Goal: Task Accomplishment & Management: Complete application form

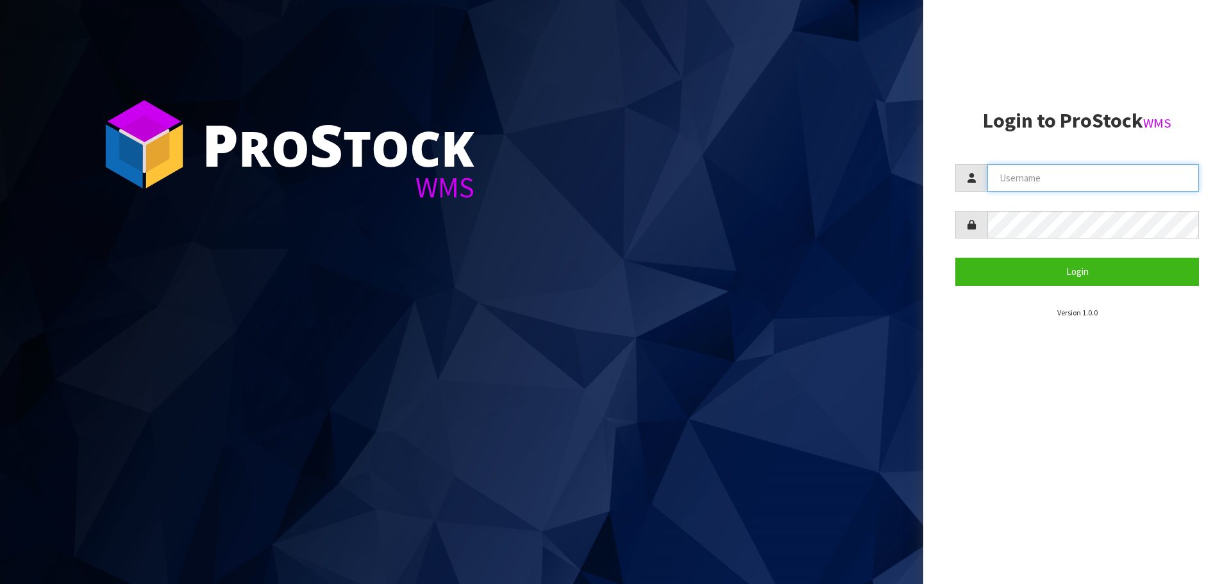
click at [1002, 179] on input "text" at bounding box center [1093, 178] width 212 height 28
type input "[EMAIL_ADDRESS][DOMAIN_NAME]"
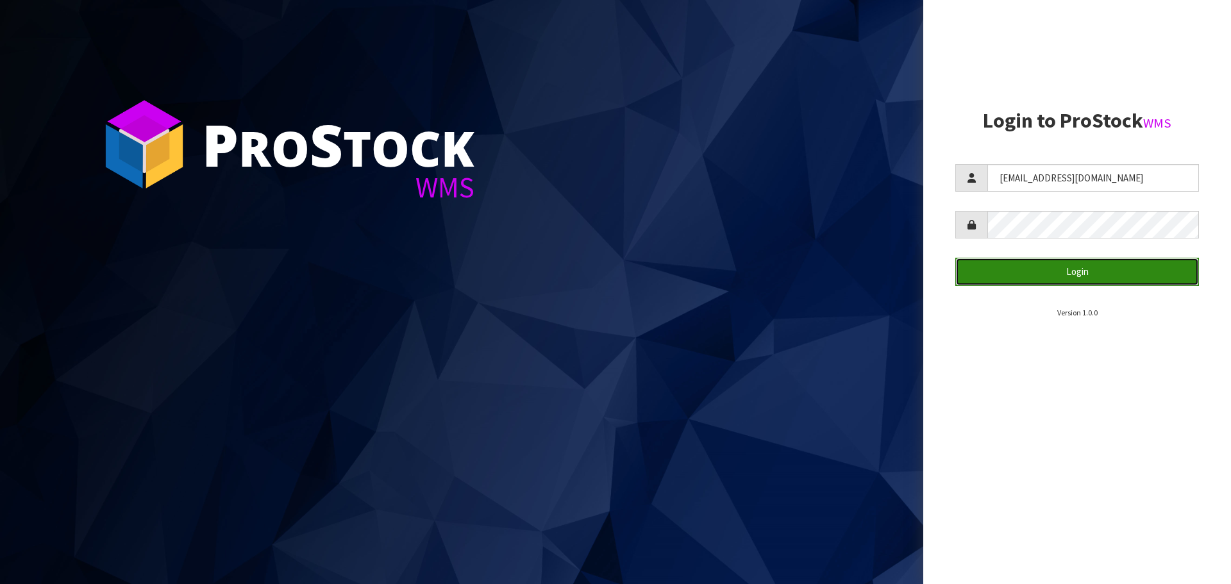
click at [990, 276] on button "Login" at bounding box center [1077, 272] width 244 height 28
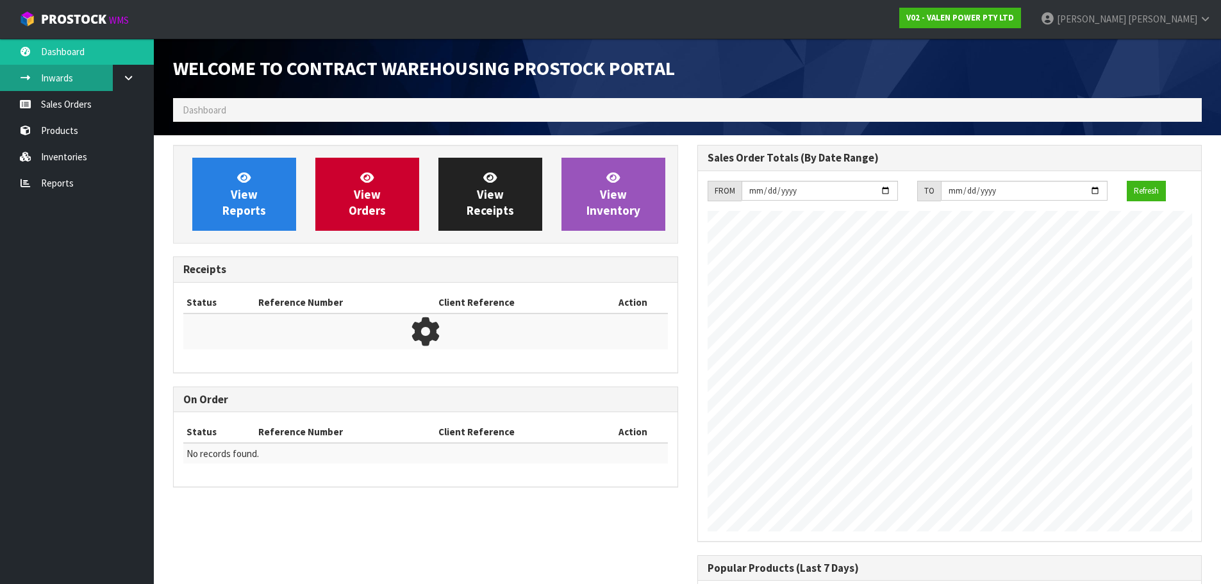
scroll to position [711, 524]
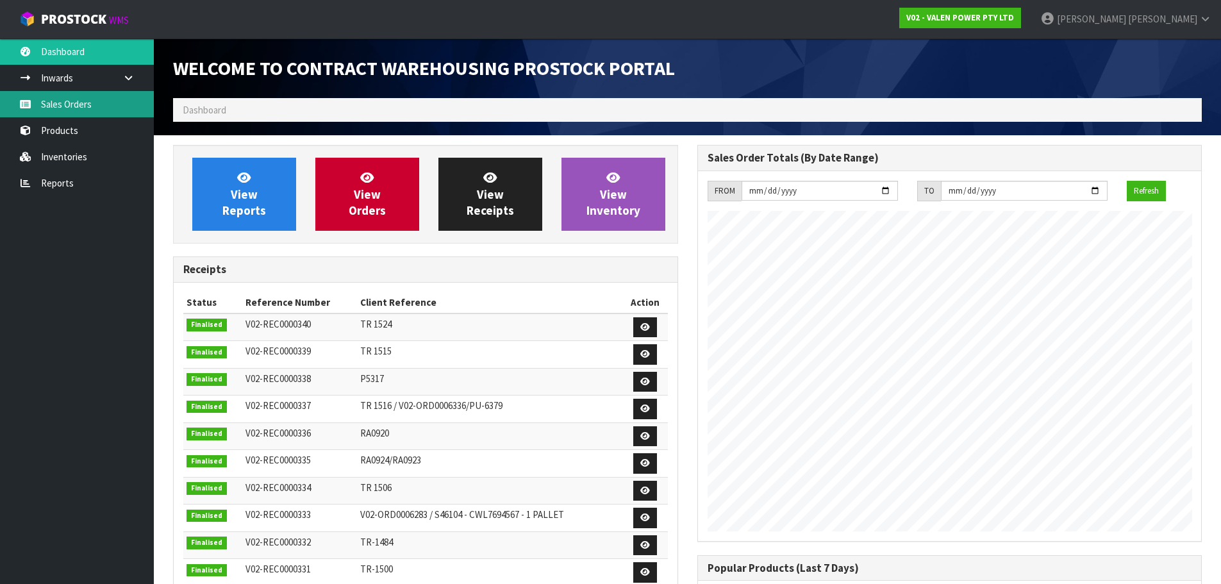
click at [49, 111] on link "Sales Orders" at bounding box center [77, 104] width 154 height 26
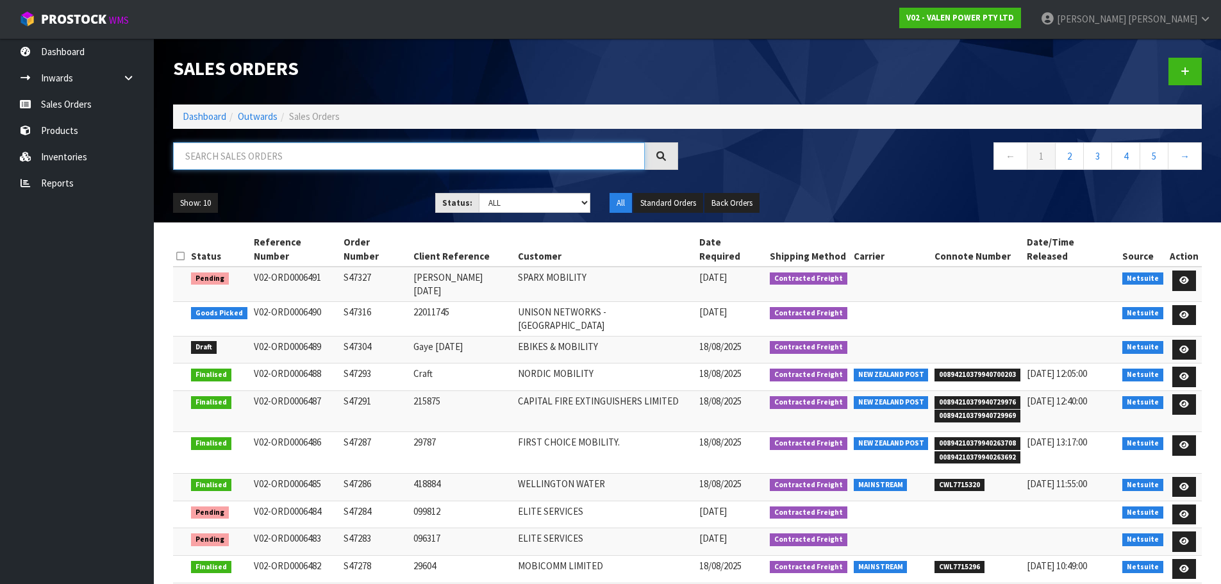
click at [285, 156] on input "text" at bounding box center [409, 156] width 472 height 28
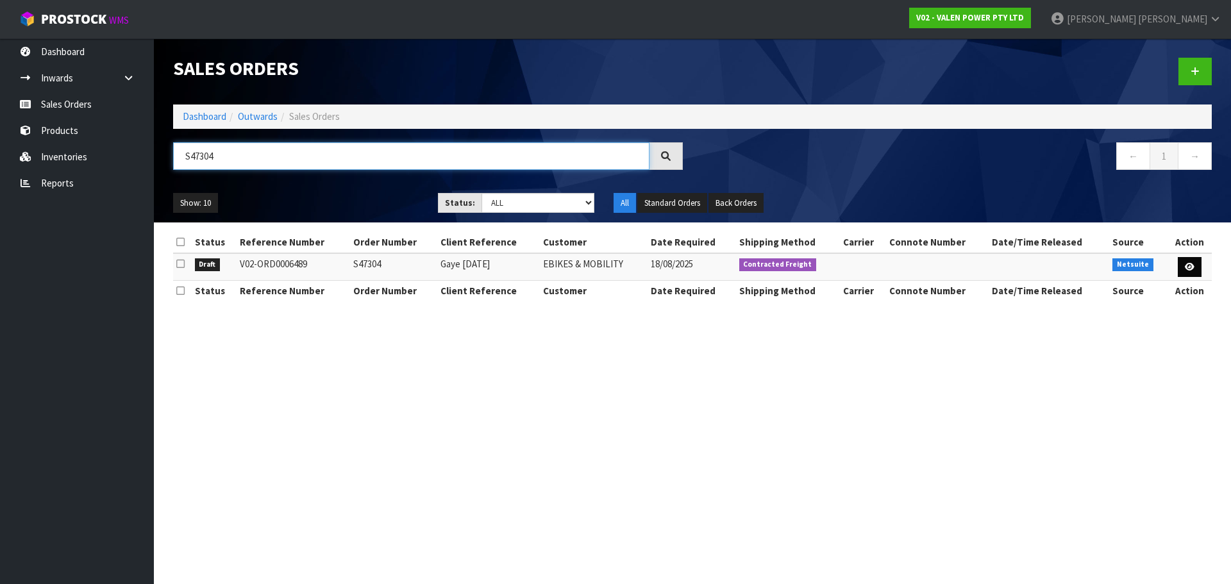
type input "S47304"
click at [1183, 267] on link at bounding box center [1190, 267] width 24 height 21
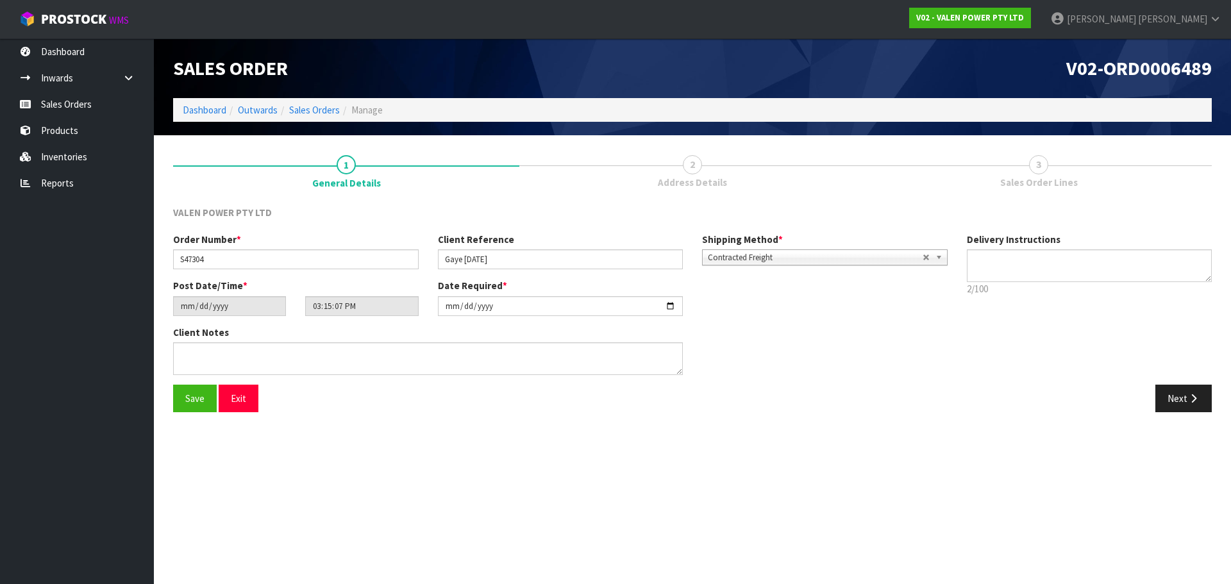
click at [700, 167] on span "2" at bounding box center [692, 164] width 19 height 19
click at [1037, 172] on span "3" at bounding box center [1038, 164] width 19 height 19
click at [1179, 396] on button "Next" at bounding box center [1183, 399] width 56 height 28
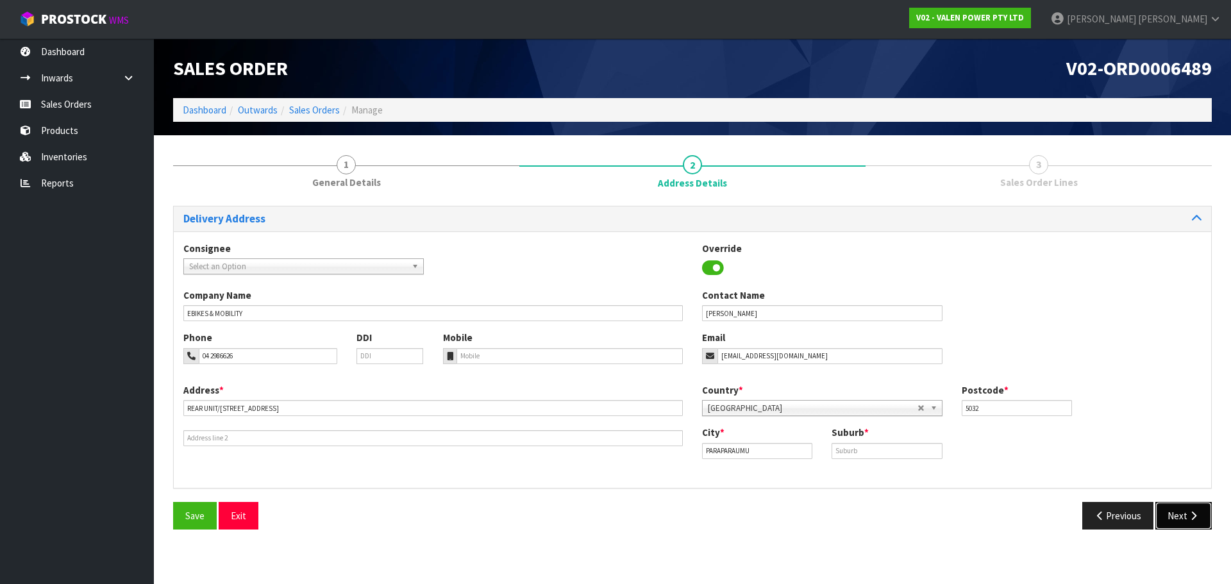
click at [1183, 511] on button "Next" at bounding box center [1183, 516] width 56 height 28
click at [1187, 515] on icon "button" at bounding box center [1193, 516] width 12 height 10
click at [894, 451] on input "text" at bounding box center [886, 451] width 110 height 16
type input "CAN"
click at [1185, 514] on button "Next" at bounding box center [1183, 516] width 56 height 28
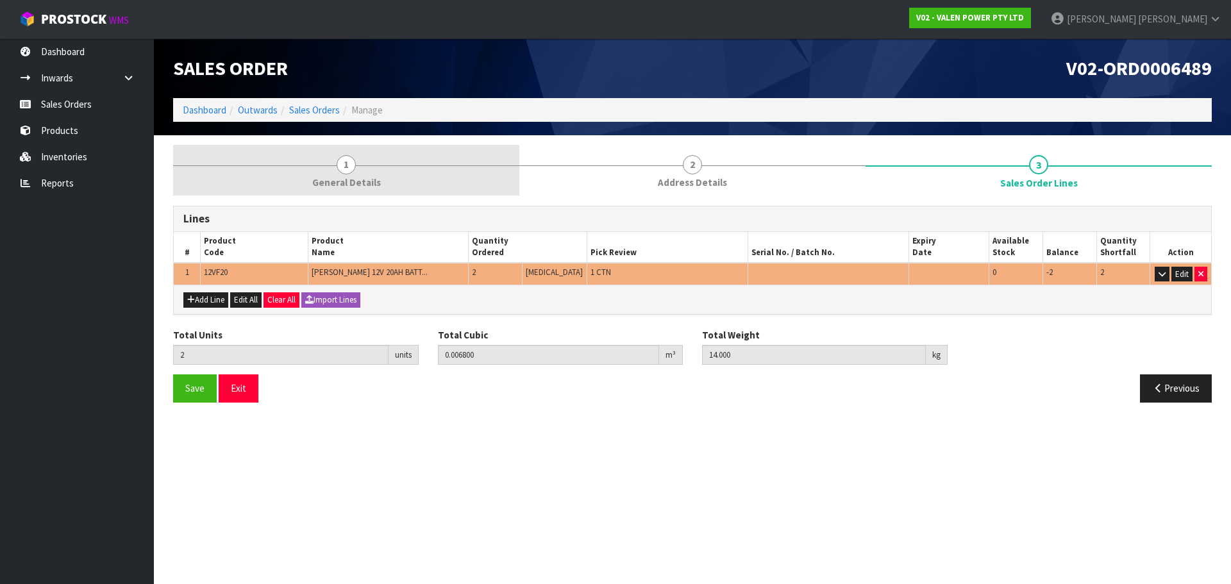
click at [315, 173] on link "1 General Details" at bounding box center [346, 170] width 346 height 51
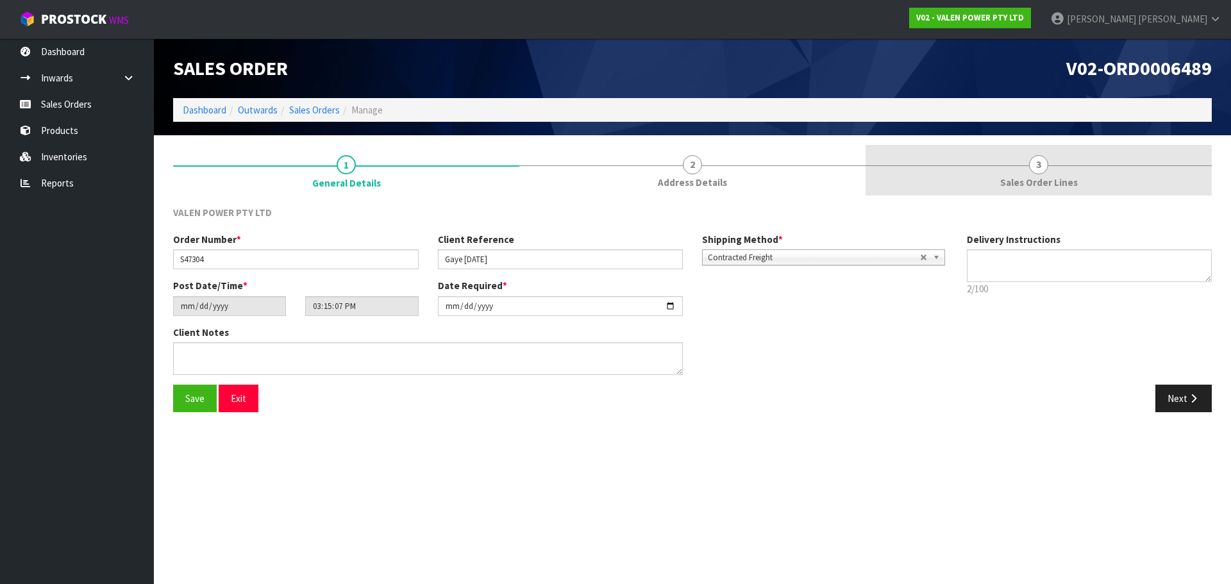
click at [930, 190] on link "3 Sales Order Lines" at bounding box center [1038, 170] width 346 height 51
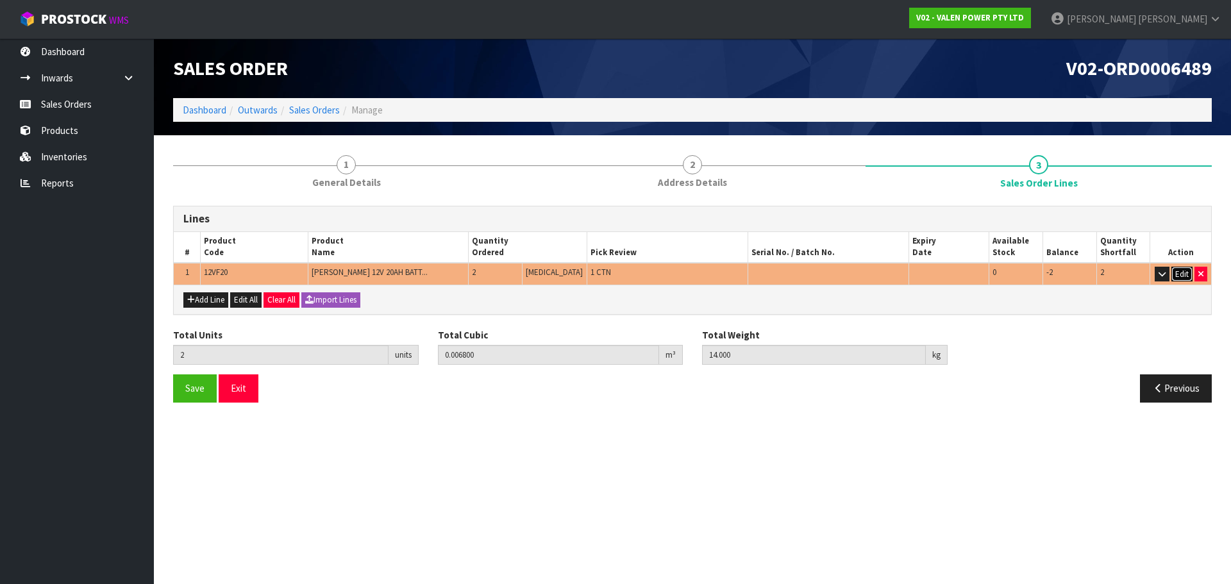
click at [1178, 273] on button "Edit" at bounding box center [1181, 274] width 21 height 15
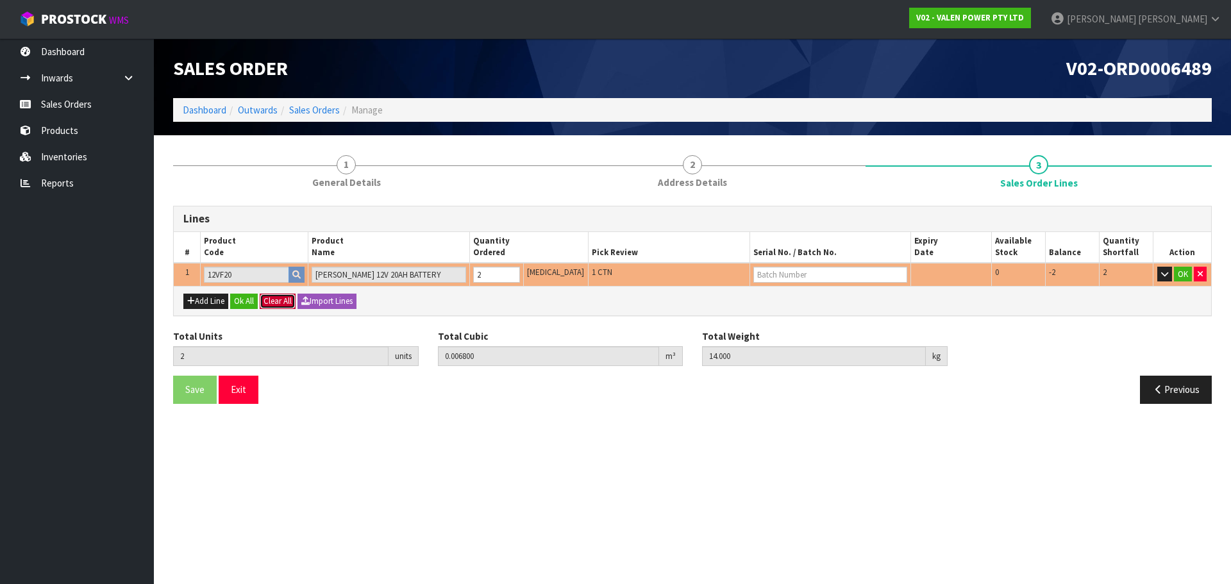
click at [272, 306] on button "Clear All" at bounding box center [278, 301] width 36 height 15
click at [280, 303] on span "Confirm" at bounding box center [277, 301] width 28 height 11
type input "0"
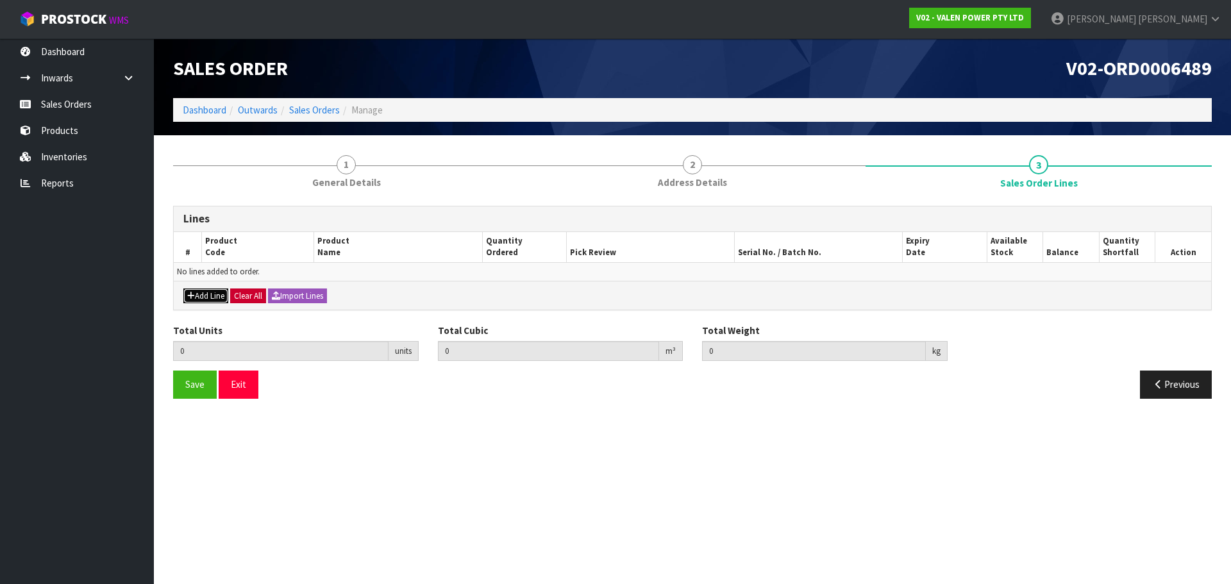
click at [212, 294] on button "Add Line" at bounding box center [205, 295] width 45 height 15
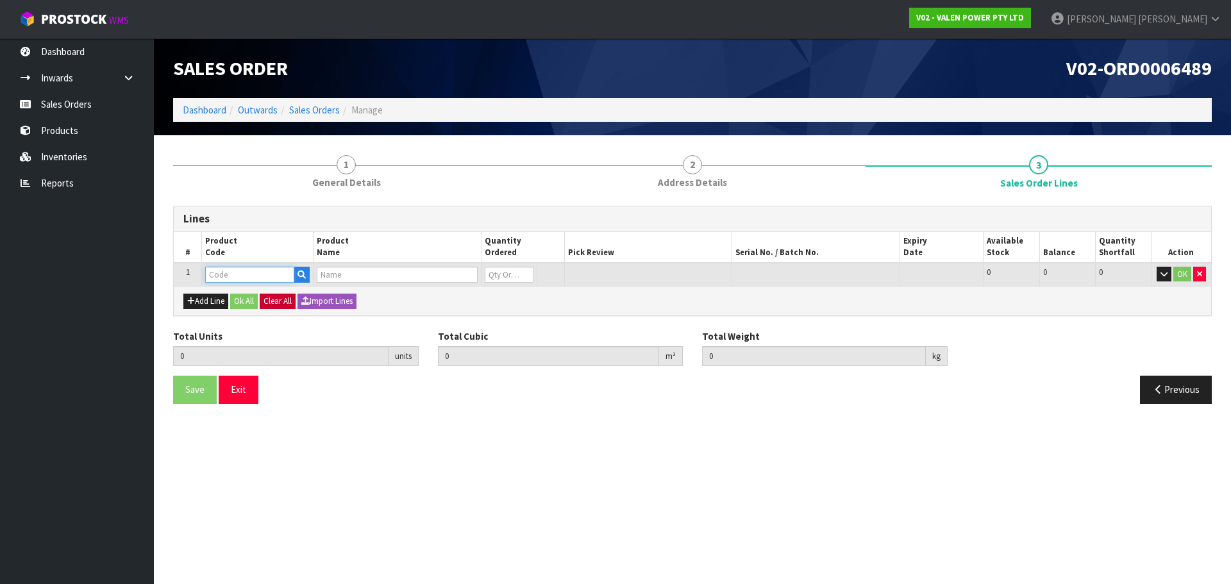
click at [222, 275] on input "text" at bounding box center [249, 275] width 89 height 16
type input "12VG21"
type input "0.000000"
type input "0.000"
type input "VALEN GEL 12V21AH BATTERY"
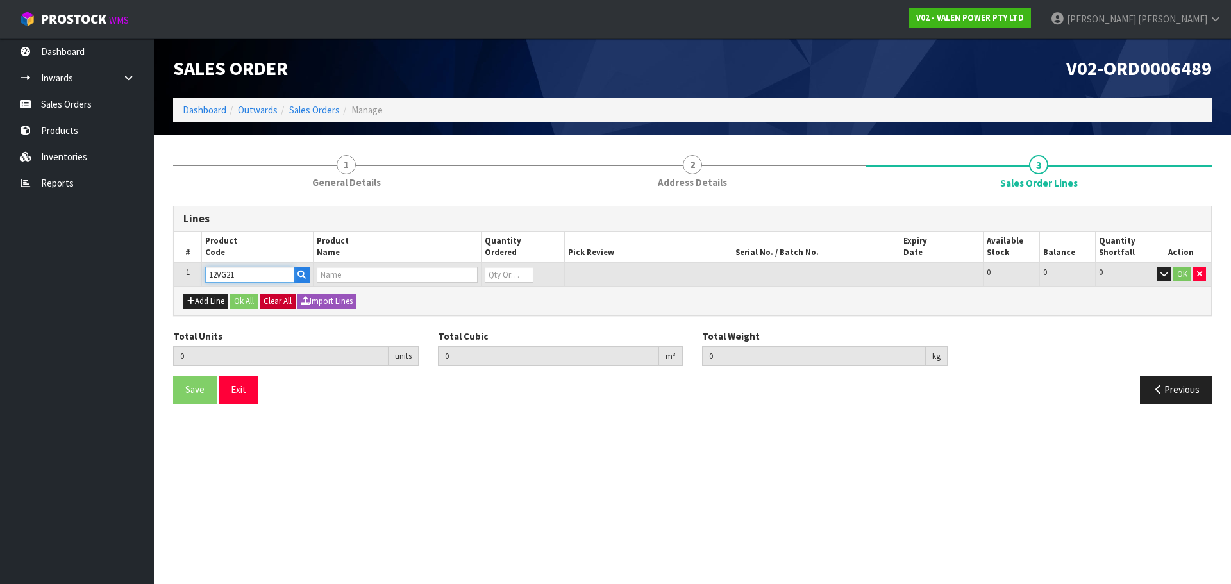
type input "0"
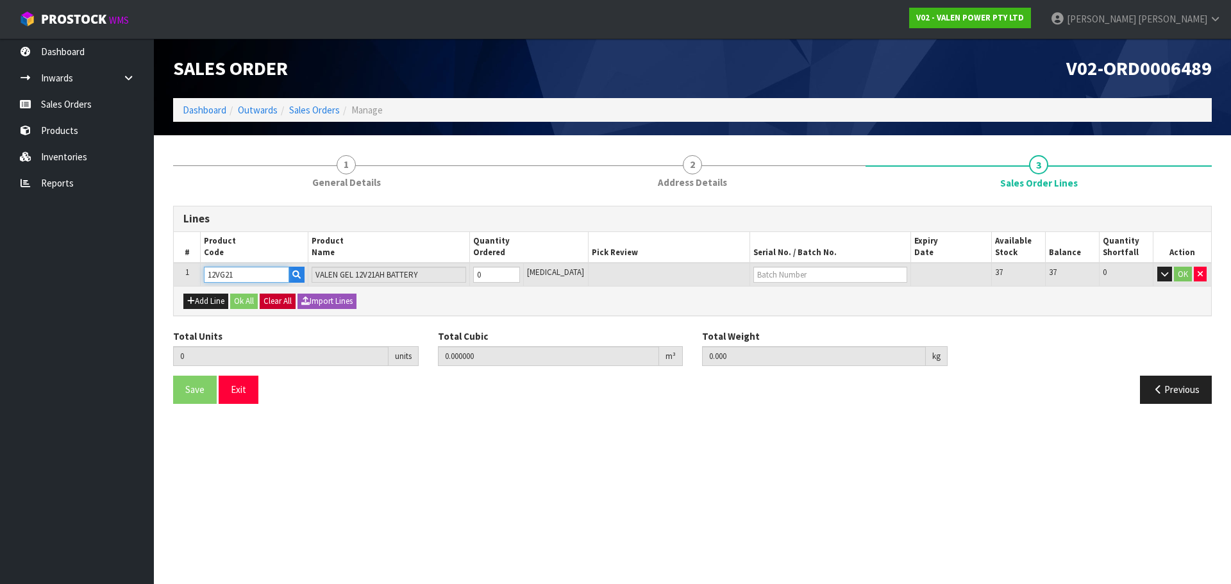
type input "12VG21"
type input "1"
type input "0.00323"
type input "5.95"
type input "1"
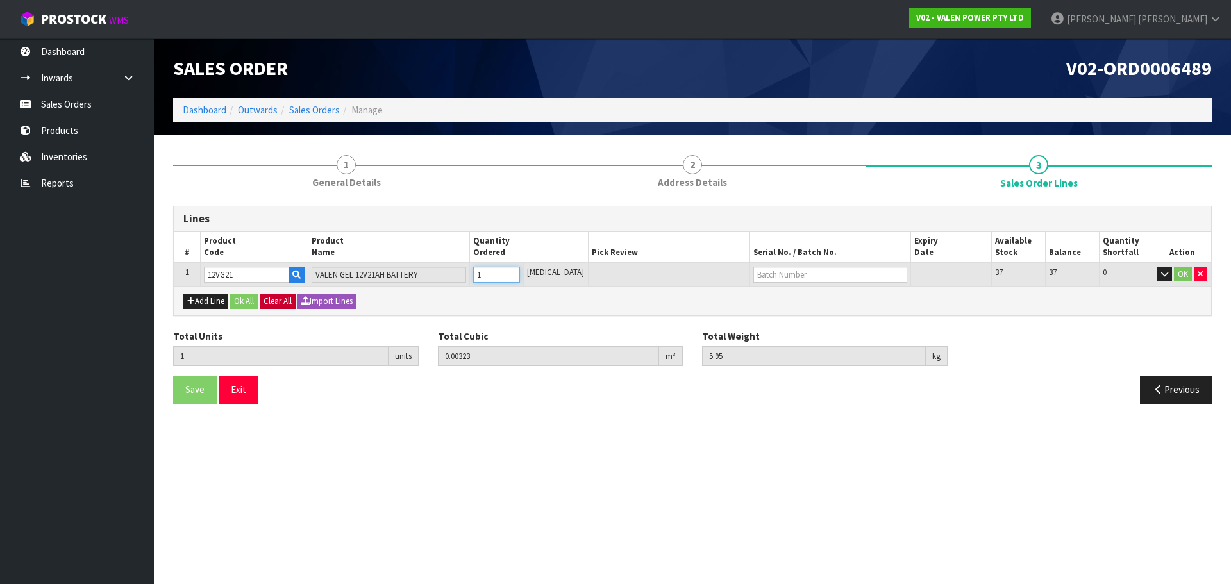
click at [520, 272] on input "1" at bounding box center [496, 275] width 47 height 16
type input "0"
type input "4"
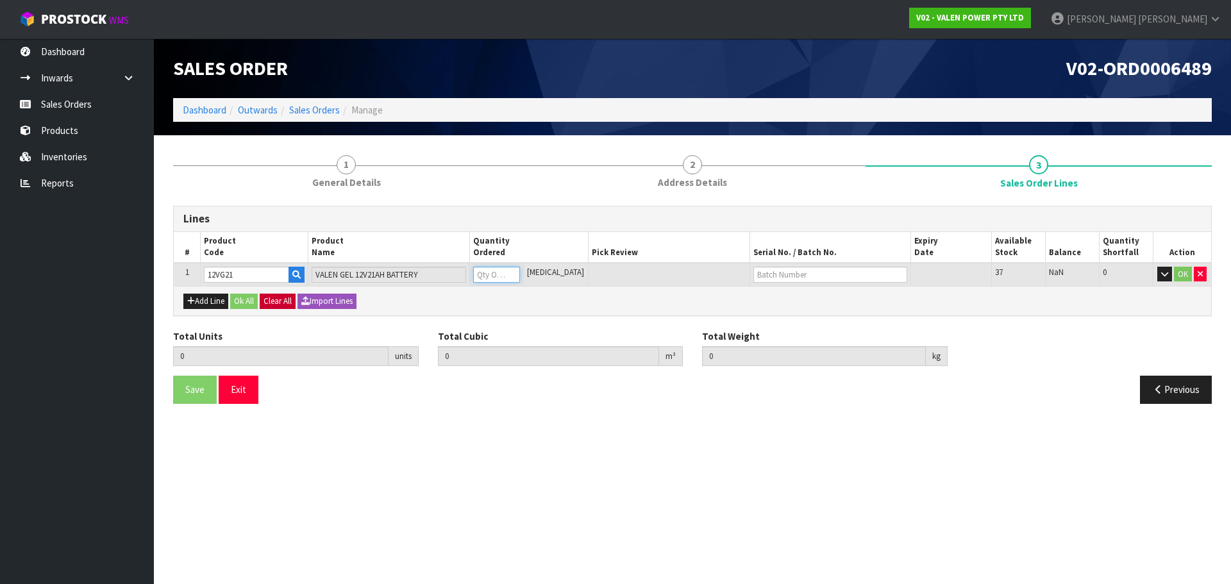
type input "0.01292"
type input "23"
type input "4"
click at [1183, 275] on button "OK" at bounding box center [1183, 274] width 18 height 15
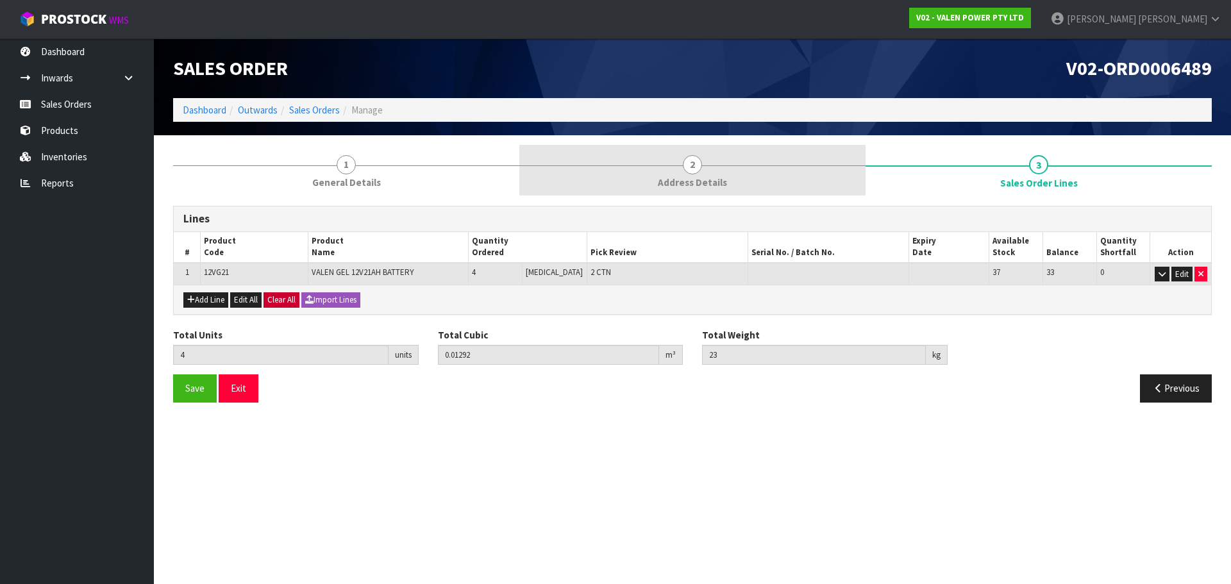
click at [713, 179] on span "Address Details" at bounding box center [692, 182] width 69 height 13
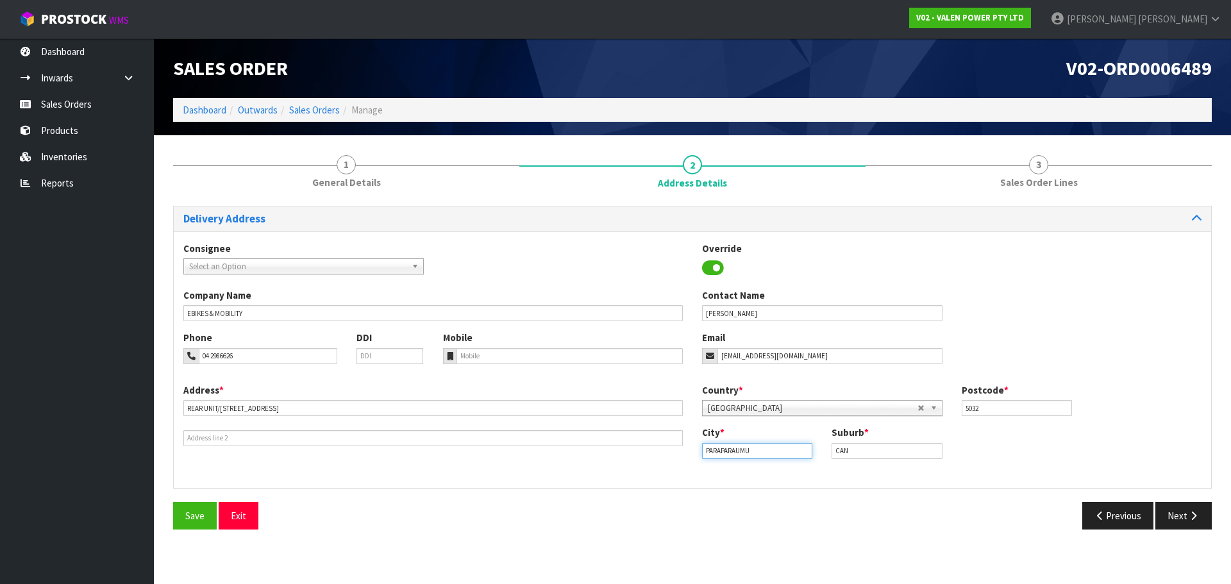
drag, startPoint x: 772, startPoint y: 454, endPoint x: 698, endPoint y: 450, distance: 74.5
click at [698, 450] on div "City * PARAPARAUMU" at bounding box center [756, 442] width 129 height 33
click at [876, 451] on input "CAN" at bounding box center [886, 451] width 110 height 16
type input "C"
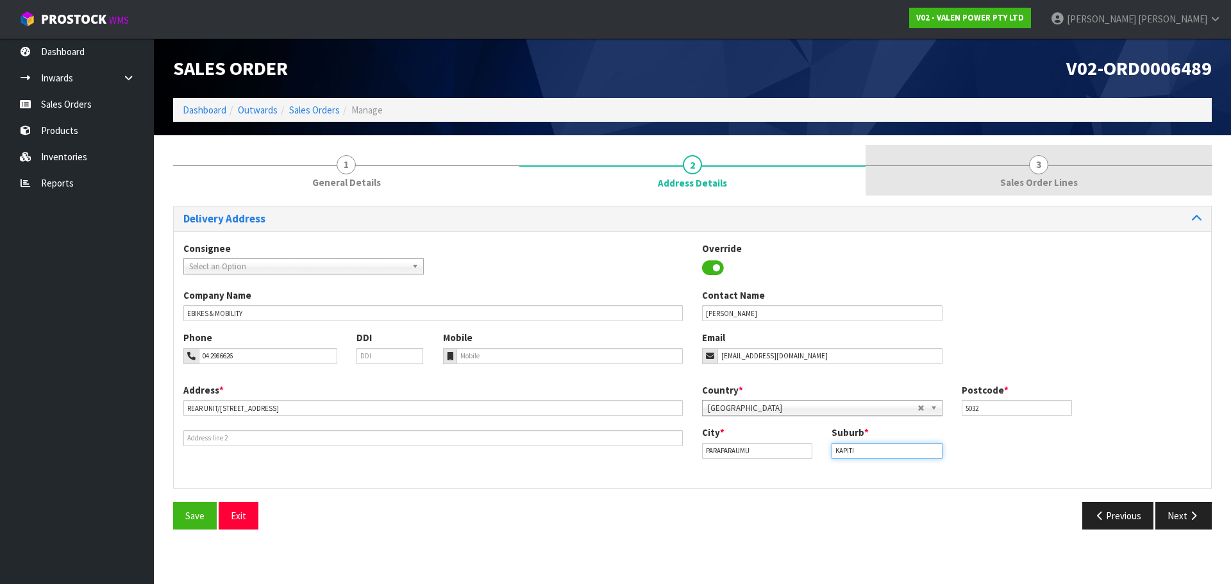
type input "KAPITI"
click at [1068, 178] on span "Sales Order Lines" at bounding box center [1039, 182] width 78 height 13
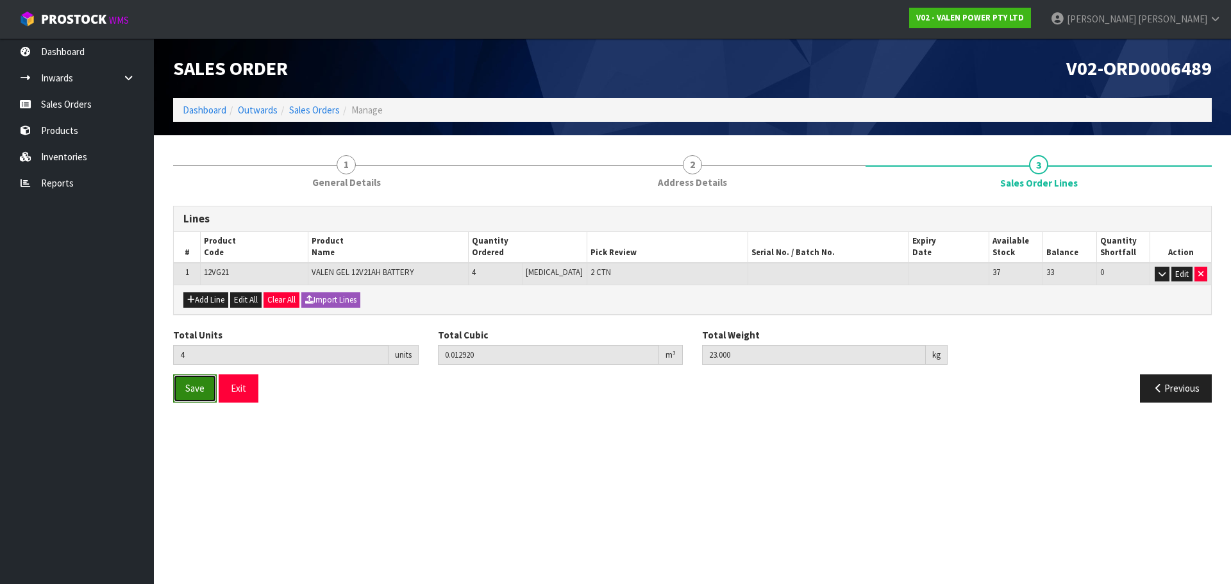
click at [203, 389] on span "Save" at bounding box center [194, 388] width 19 height 12
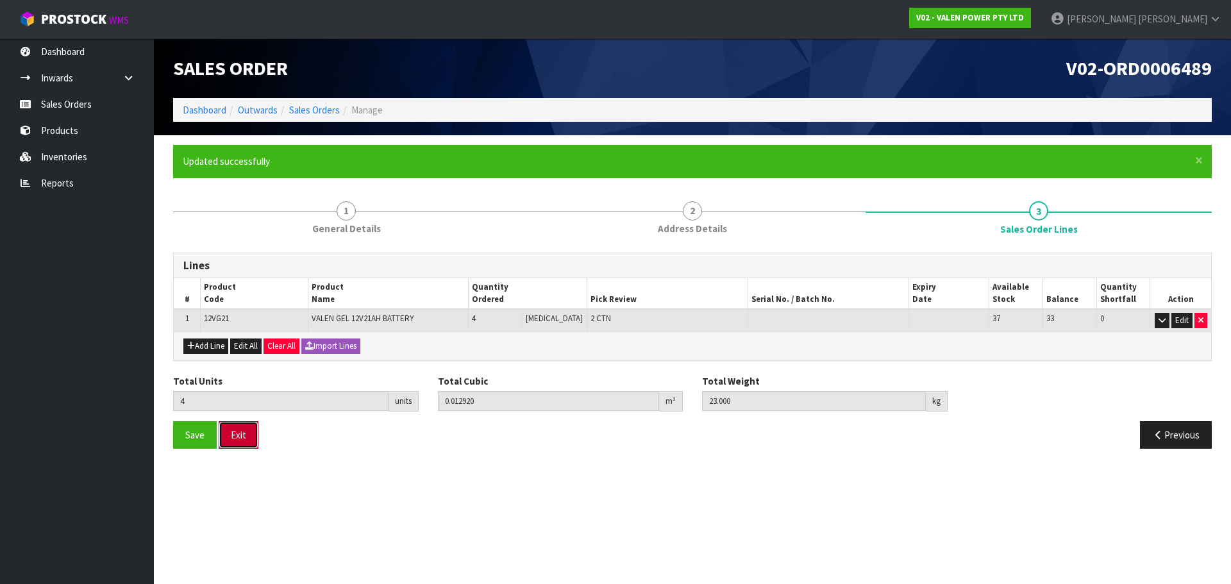
click at [244, 435] on button "Exit" at bounding box center [239, 435] width 40 height 28
